Goal: Task Accomplishment & Management: Complete application form

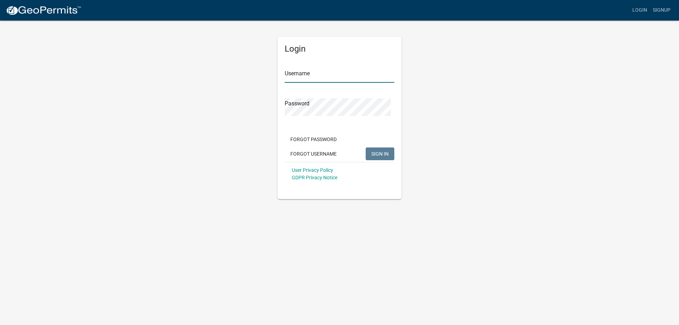
click at [319, 83] on input "Username" at bounding box center [340, 75] width 110 height 15
type input "[PERSON_NAME]"
click at [366, 148] on button "SIGN IN" at bounding box center [380, 154] width 29 height 13
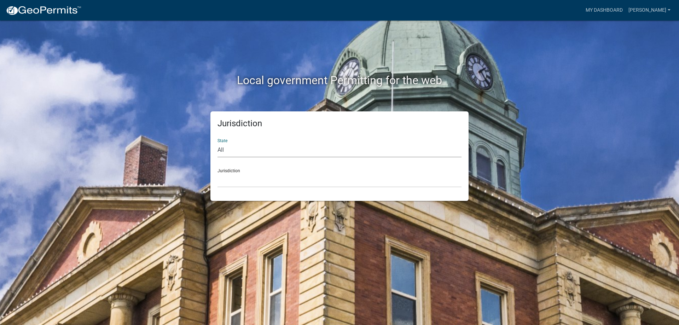
click at [254, 157] on select "All [US_STATE] [US_STATE] [US_STATE] [US_STATE] [US_STATE] [US_STATE] [US_STATE…" at bounding box center [340, 150] width 244 height 15
select select "[US_STATE]"
click at [219, 155] on select "All [US_STATE] [US_STATE] [US_STATE] [US_STATE] [US_STATE] [US_STATE] [US_STATE…" at bounding box center [340, 150] width 244 height 15
click at [239, 188] on select "[GEOGRAPHIC_DATA], [US_STATE] [GEOGRAPHIC_DATA], [US_STATE] [GEOGRAPHIC_DATA], …" at bounding box center [340, 180] width 244 height 15
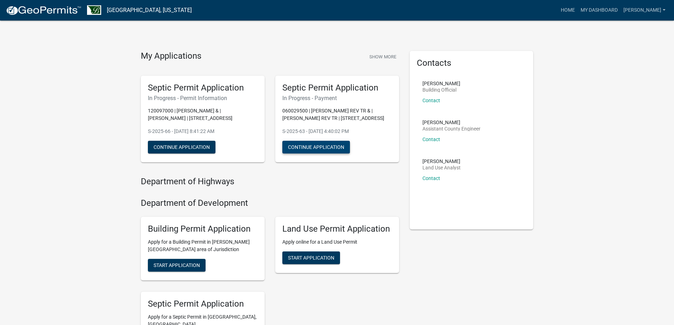
click at [345, 154] on button "Continue Application" at bounding box center [316, 147] width 68 height 13
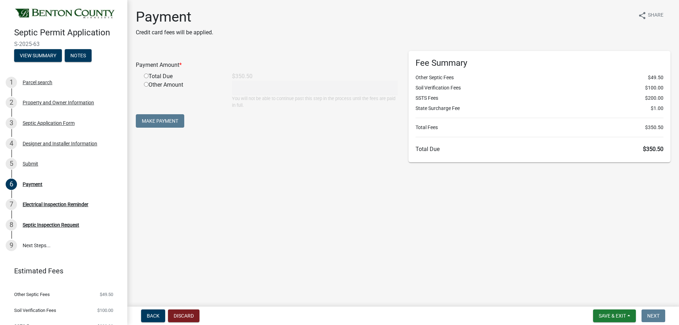
click at [149, 78] on input "radio" at bounding box center [146, 76] width 5 height 5
radio input "true"
type input "350.5"
click at [161, 128] on button "Make Payment" at bounding box center [160, 120] width 48 height 13
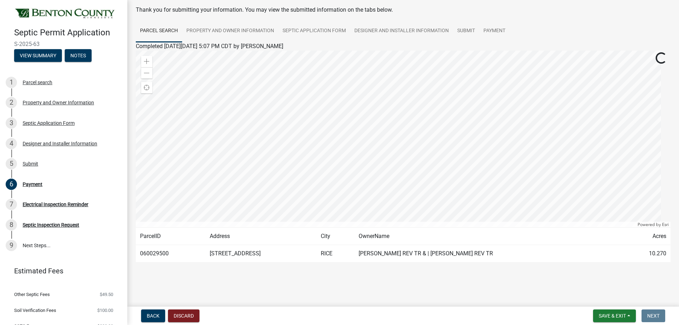
scroll to position [69, 0]
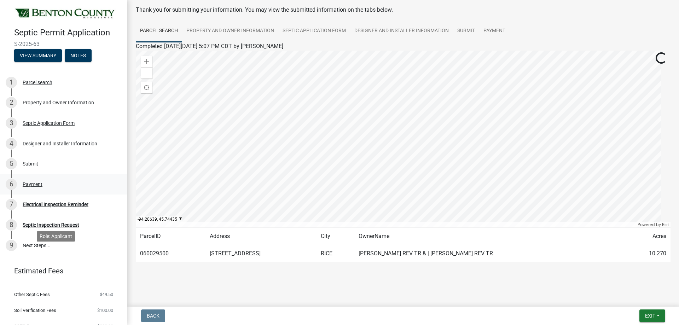
click at [33, 187] on div "Payment" at bounding box center [33, 184] width 20 height 5
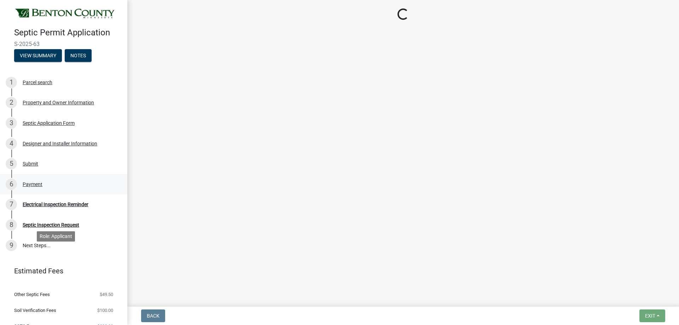
scroll to position [0, 0]
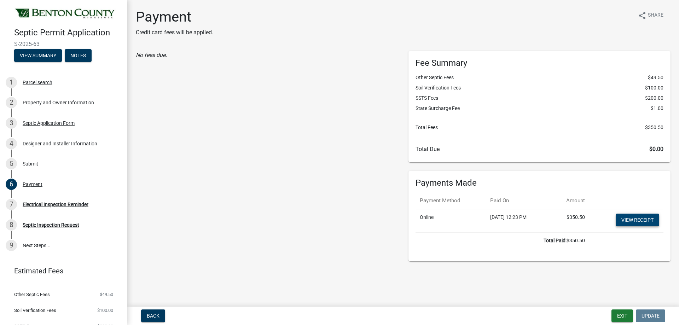
click at [634, 226] on link "View receipt" at bounding box center [638, 220] width 44 height 13
click at [616, 226] on link "View receipt" at bounding box center [638, 220] width 44 height 13
click at [612, 311] on button "Exit" at bounding box center [623, 316] width 22 height 13
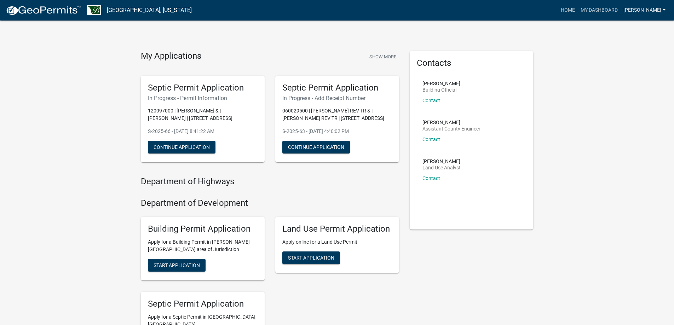
click at [642, 8] on link "[PERSON_NAME]" at bounding box center [645, 10] width 48 height 13
click at [616, 61] on link "Logout" at bounding box center [640, 52] width 57 height 17
